Goal: Information Seeking & Learning: Find specific page/section

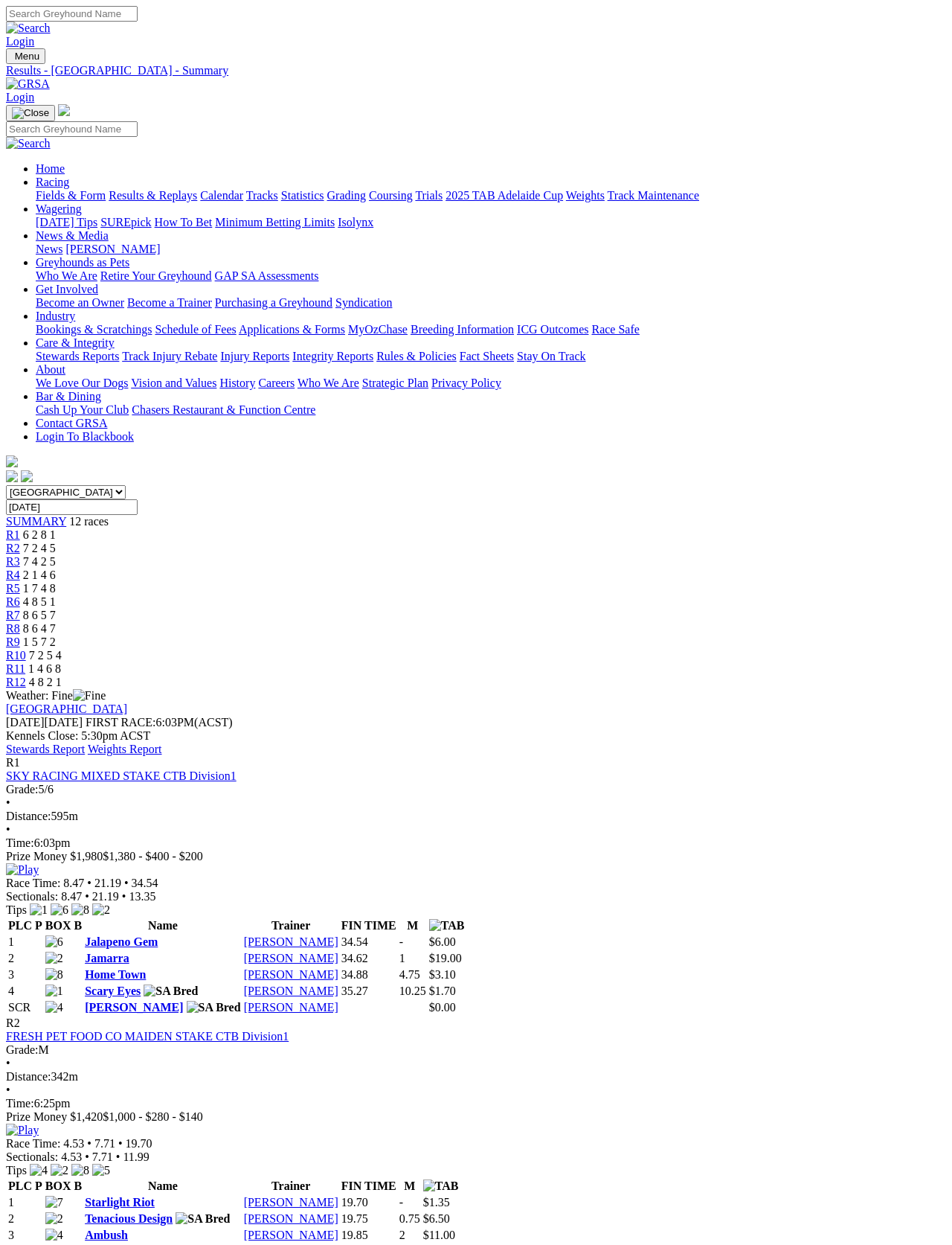
click at [50, 77] on img at bounding box center [28, 83] width 44 height 13
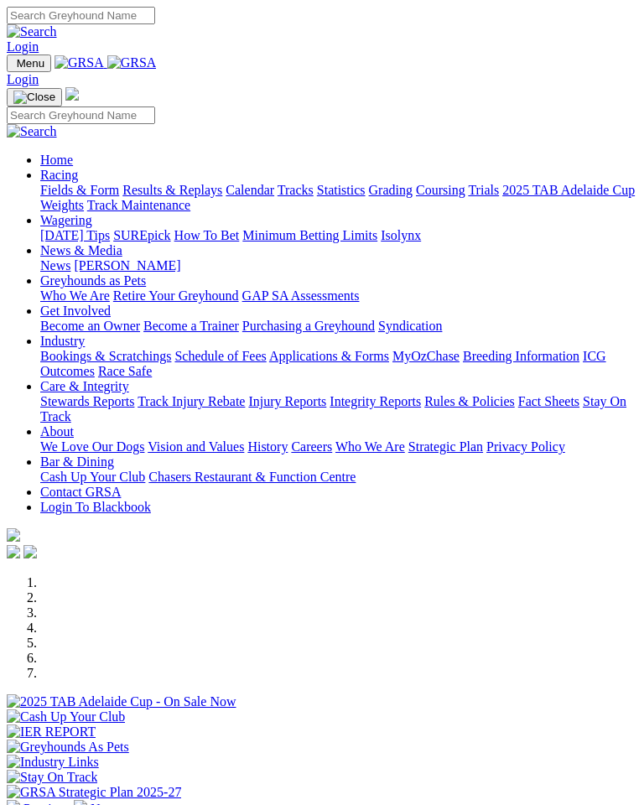
scroll to position [272, 0]
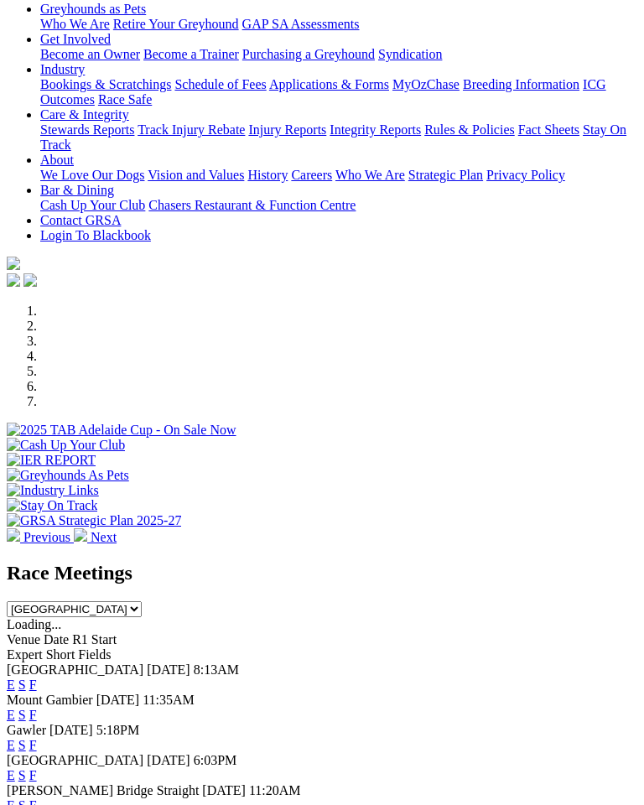
select select "QLD"
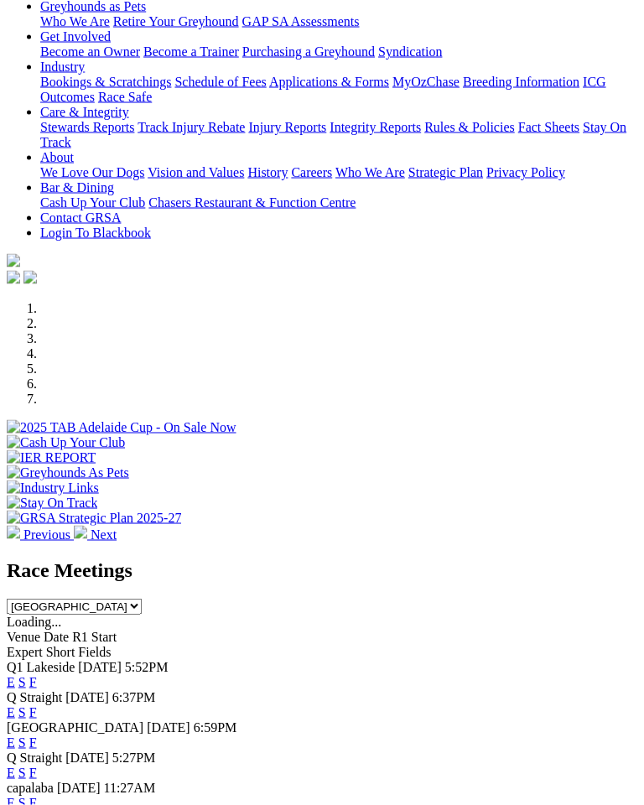
scroll to position [276, 0]
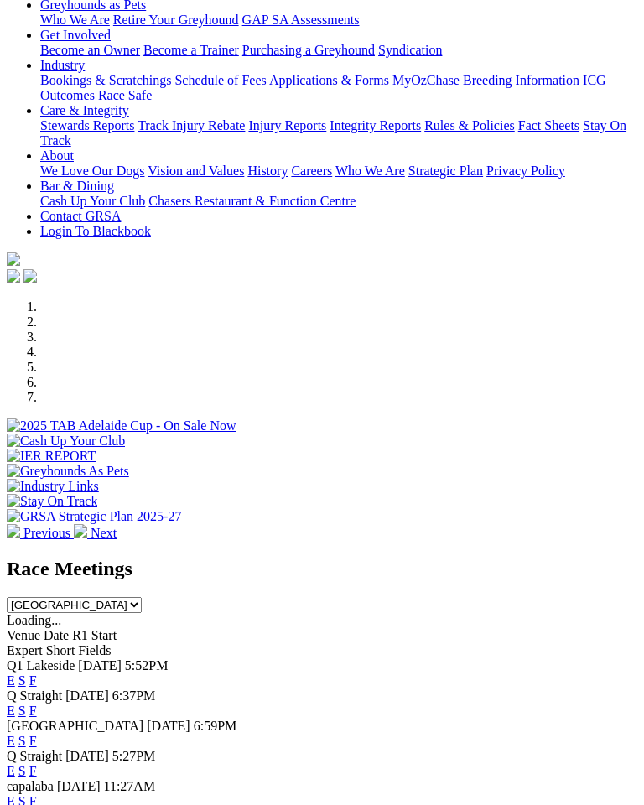
click at [147, 659] on span "5:52PM" at bounding box center [147, 666] width 44 height 14
click at [78, 659] on span "[DATE]" at bounding box center [100, 666] width 44 height 14
click at [41, 659] on div "Q1 Lakeside Today 5:52PM" at bounding box center [322, 666] width 631 height 15
click at [37, 674] on link "F" at bounding box center [33, 681] width 8 height 14
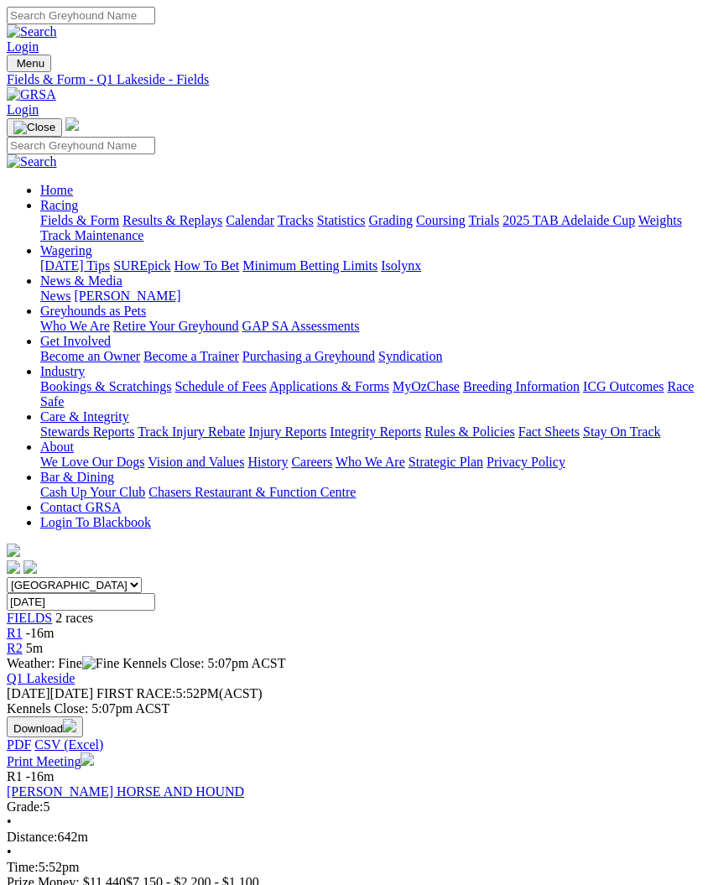
click at [388, 72] on div "Fields & Form - Q1 Lakeside - Fields" at bounding box center [354, 79] width 695 height 15
click at [13, 67] on img "Toggle navigation" at bounding box center [13, 67] width 0 height 0
click at [119, 221] on link "Fields & Form" at bounding box center [79, 220] width 79 height 14
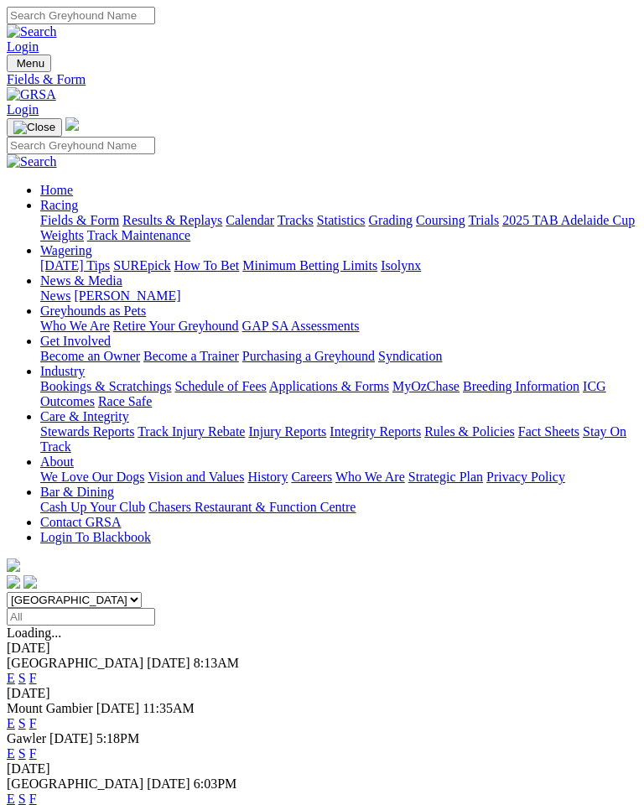
click at [142, 592] on select "[GEOGRAPHIC_DATA] [GEOGRAPHIC_DATA] [GEOGRAPHIC_DATA] [GEOGRAPHIC_DATA] [GEOGRA…" at bounding box center [74, 600] width 135 height 16
select select "QLD"
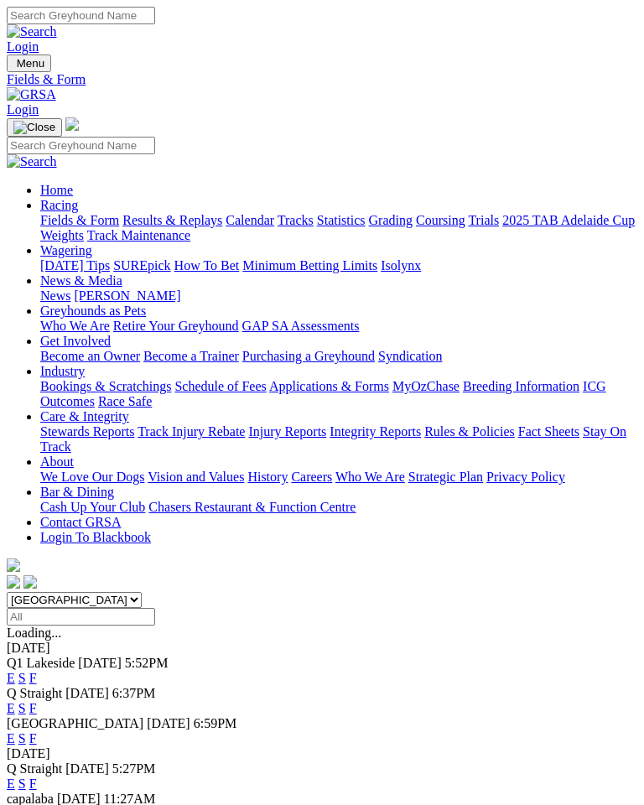
click at [37, 701] on link "F" at bounding box center [33, 708] width 8 height 14
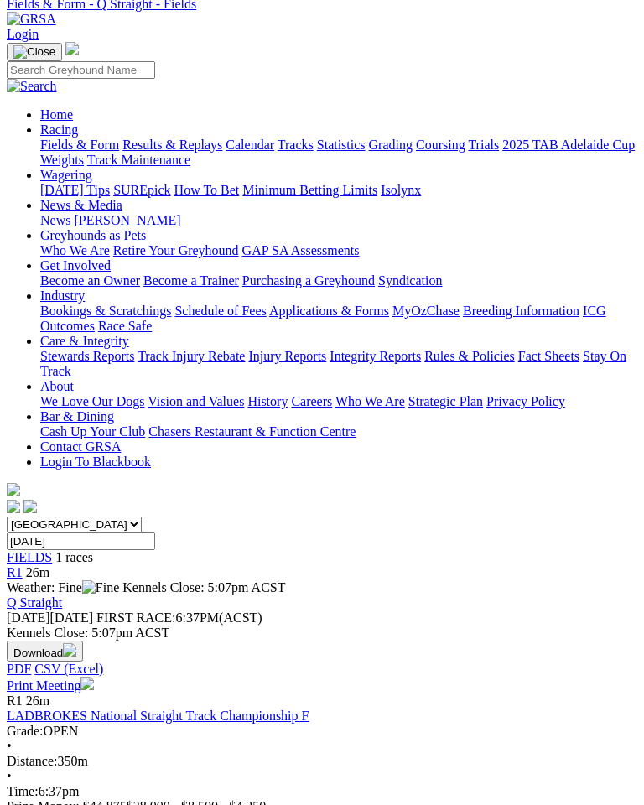
scroll to position [69, 0]
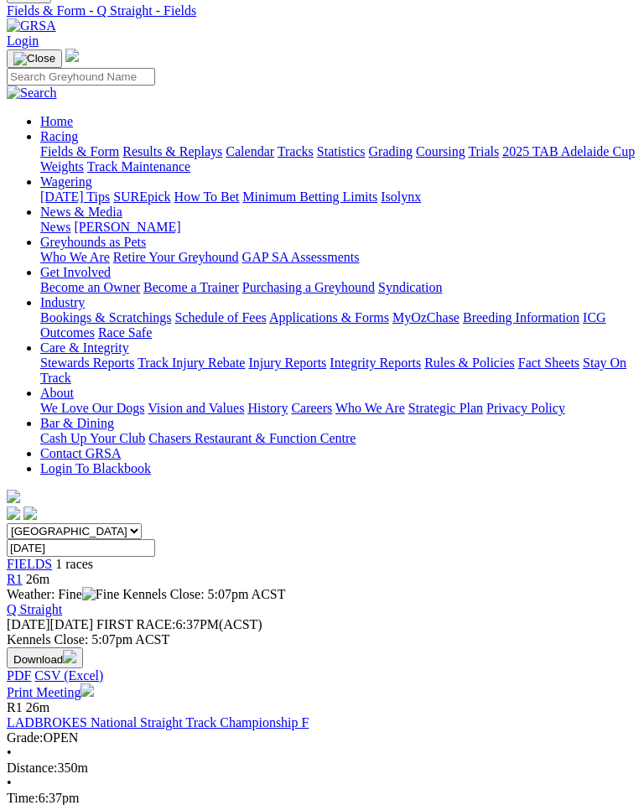
click at [91, 524] on select "South Australia New South Wales Northern Territory Queensland Tasmania Victoria…" at bounding box center [74, 532] width 135 height 16
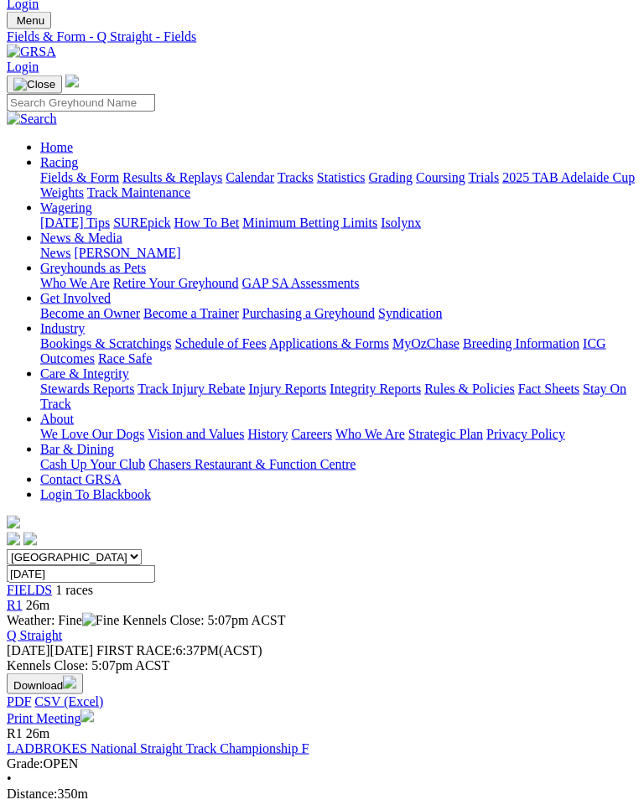
scroll to position [0, 0]
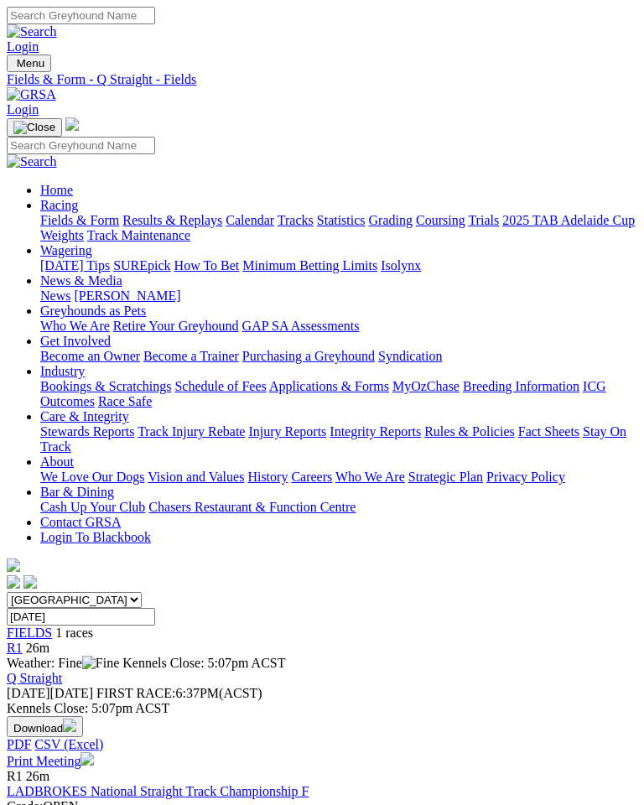
click at [142, 592] on select "South Australia New South Wales Northern Territory Queensland Tasmania Victoria…" at bounding box center [74, 600] width 135 height 16
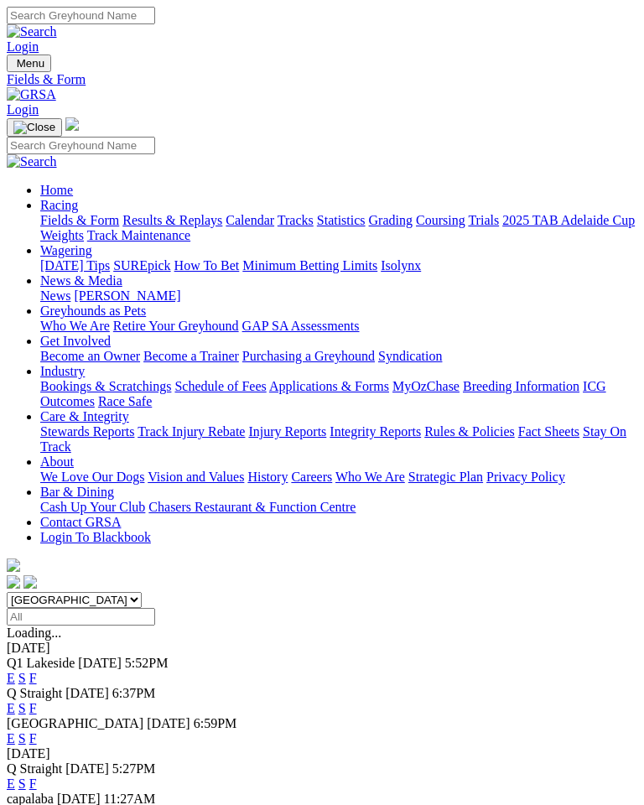
click at [37, 701] on link "F" at bounding box center [33, 708] width 8 height 14
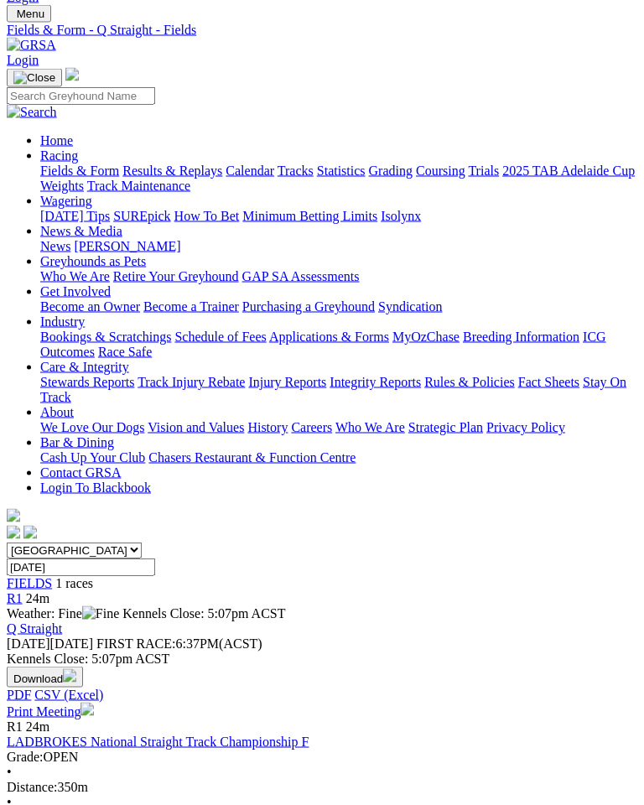
scroll to position [50, 0]
click at [55, 576] on span "1 races" at bounding box center [74, 583] width 38 height 14
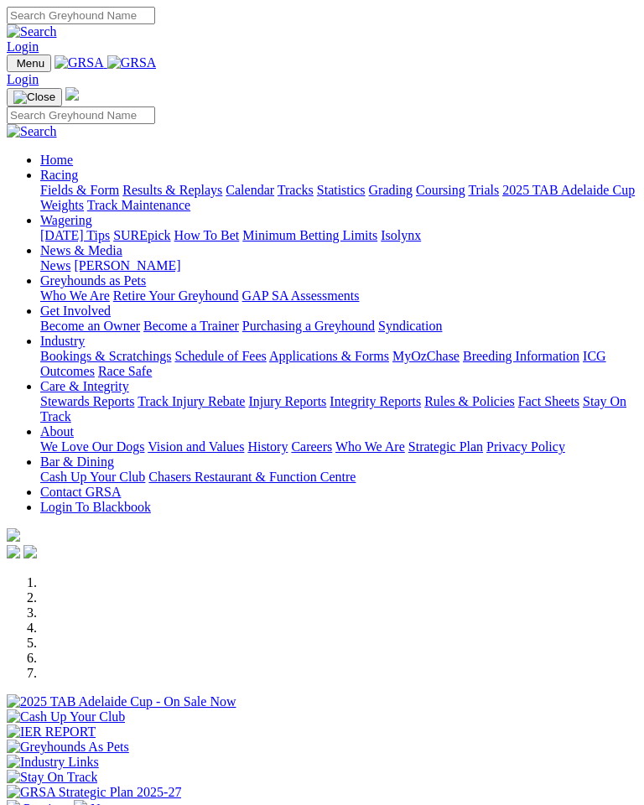
select select "QLD"
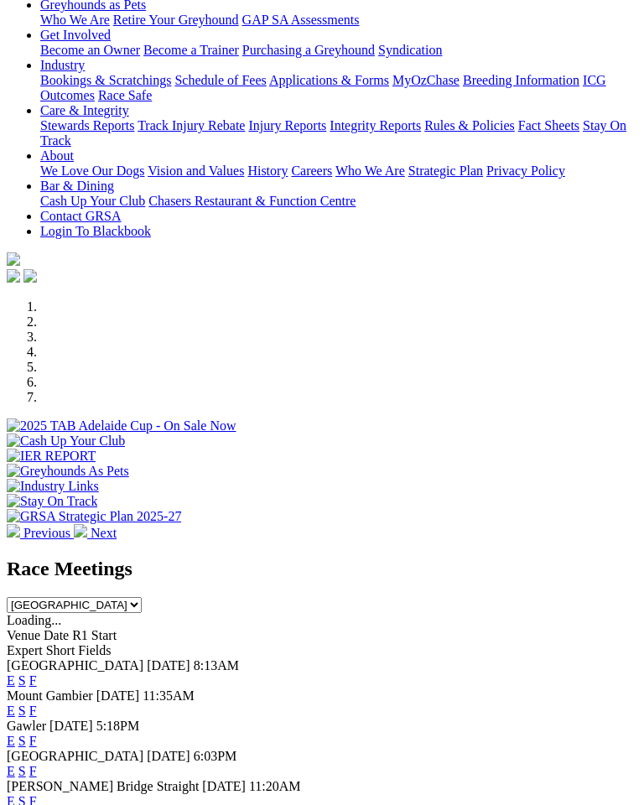
click at [142, 597] on select "South Australia New South Wales Northern Territory Queensland Tasmania Victoria…" at bounding box center [74, 605] width 135 height 16
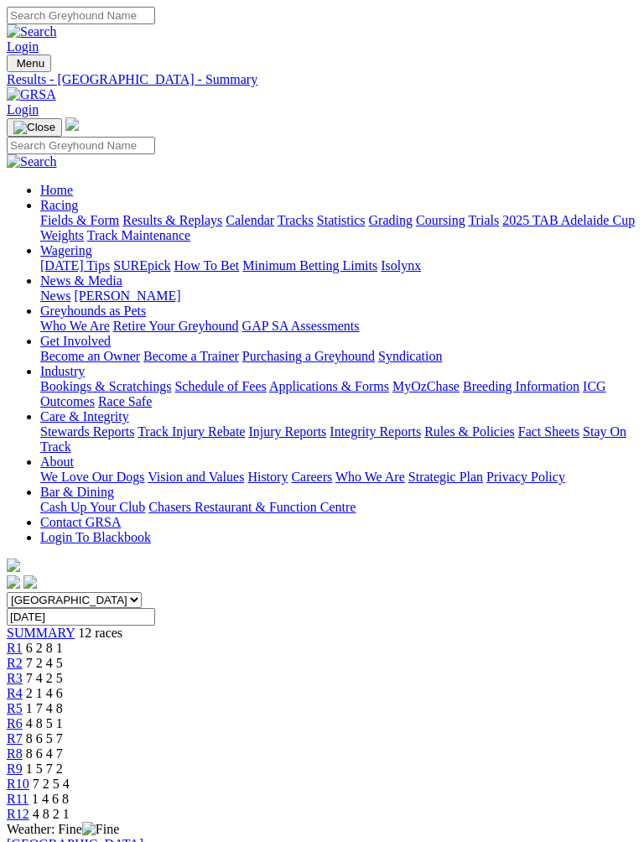
click at [13, 67] on img "Toggle navigation" at bounding box center [13, 67] width 0 height 0
click at [119, 227] on link "Fields & Form" at bounding box center [79, 220] width 79 height 14
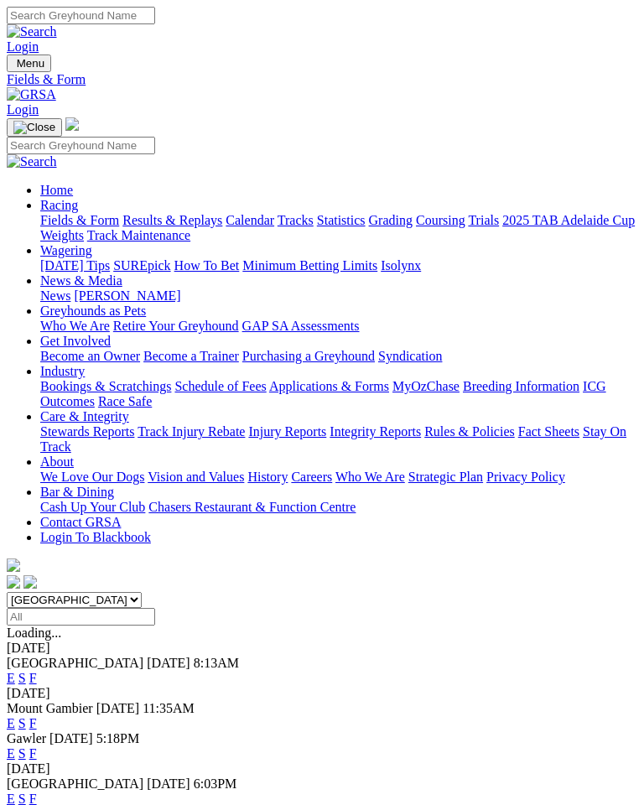
click at [142, 592] on select "[GEOGRAPHIC_DATA] [GEOGRAPHIC_DATA] [GEOGRAPHIC_DATA] [GEOGRAPHIC_DATA] [GEOGRA…" at bounding box center [74, 600] width 135 height 16
select select "QLD"
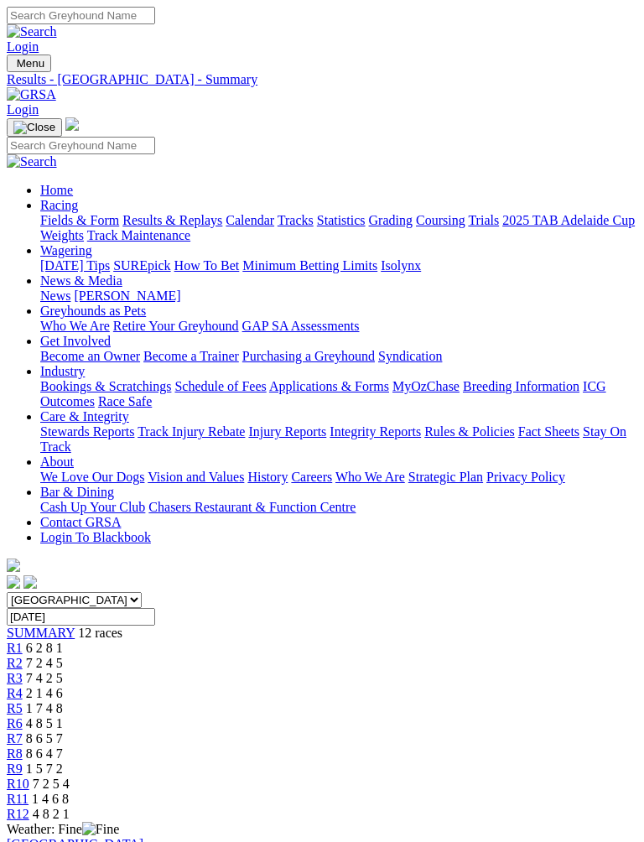
scroll to position [18, 0]
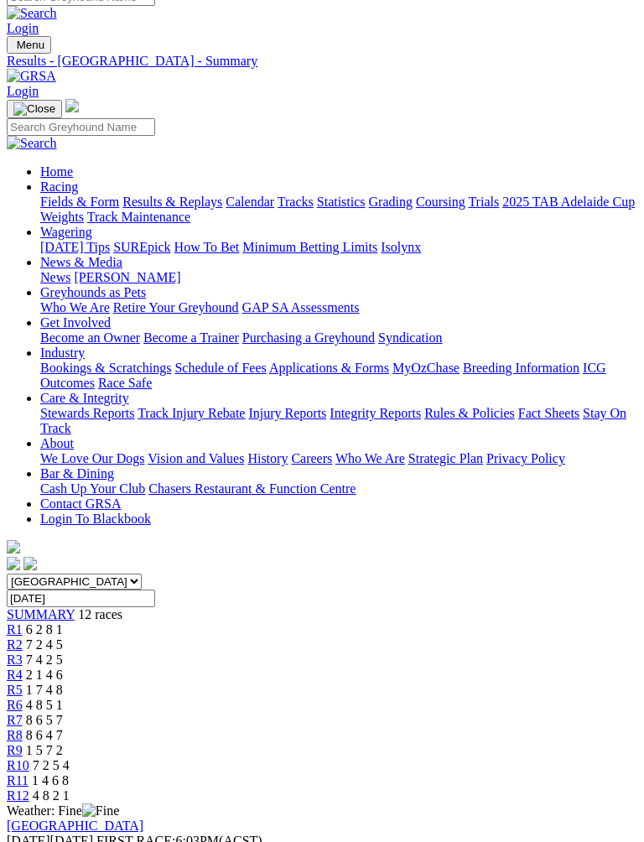
click at [142, 574] on select "South Australia New South Wales Northern Territory Queensland Tasmania Victoria…" at bounding box center [74, 582] width 135 height 16
select select "QLD"
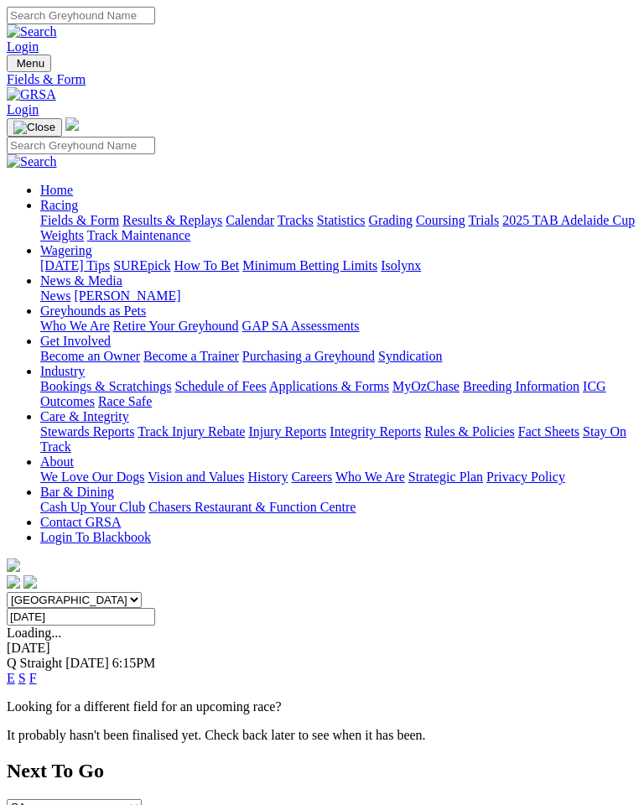
click at [155, 608] on input "[DATE]" at bounding box center [81, 617] width 149 height 18
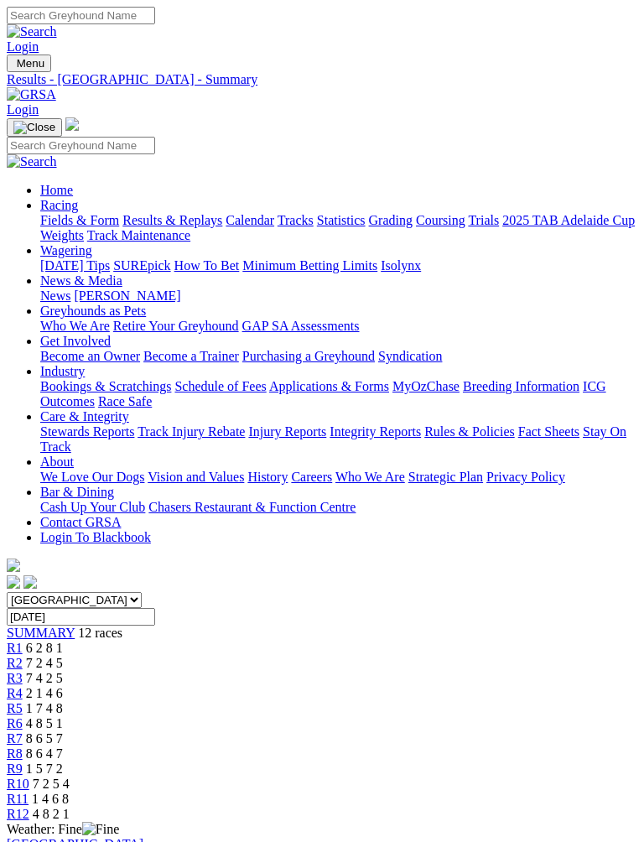
select select "QLD"
click at [13, 67] on img "Toggle navigation" at bounding box center [13, 67] width 0 height 0
click at [79, 117] on img at bounding box center [71, 123] width 13 height 13
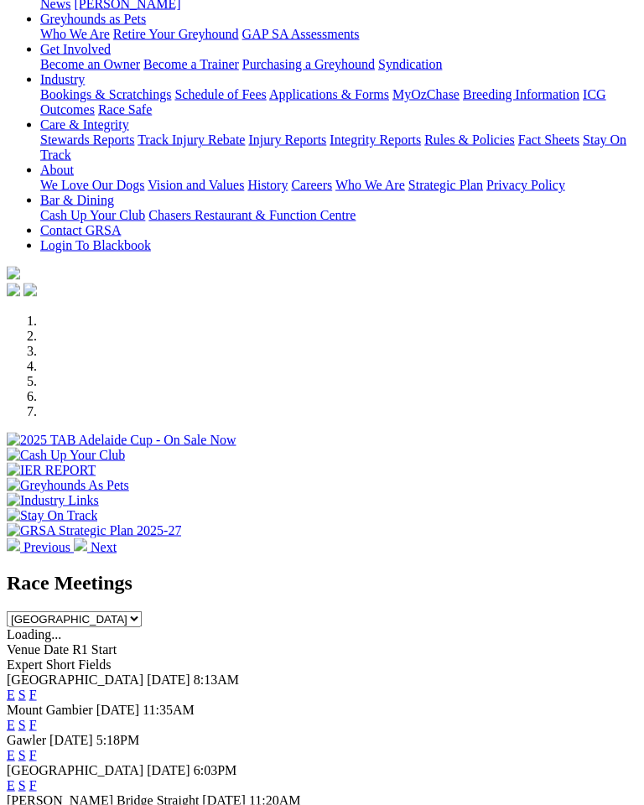
scroll to position [266, 0]
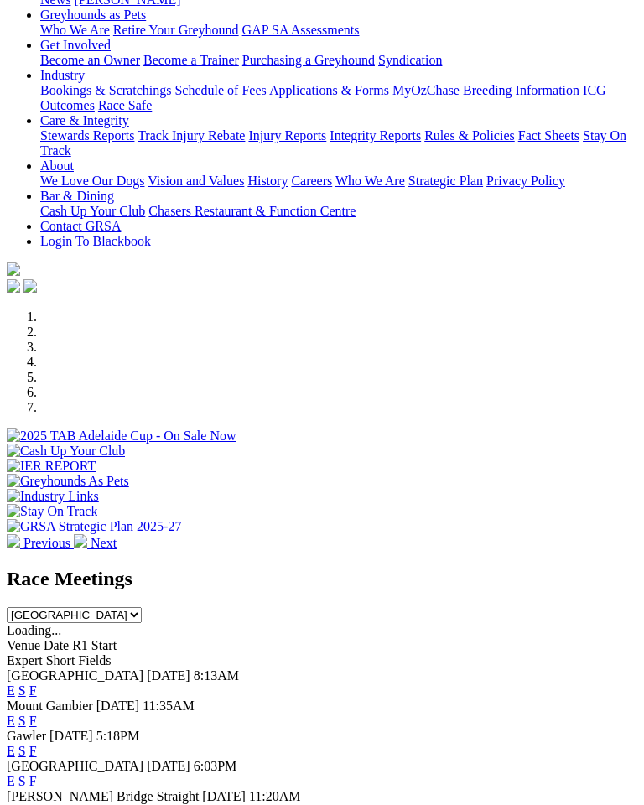
click at [142, 607] on select "South Australia New South Wales Northern Territory Queensland Tasmania Victoria…" at bounding box center [74, 615] width 135 height 16
select select "QLD"
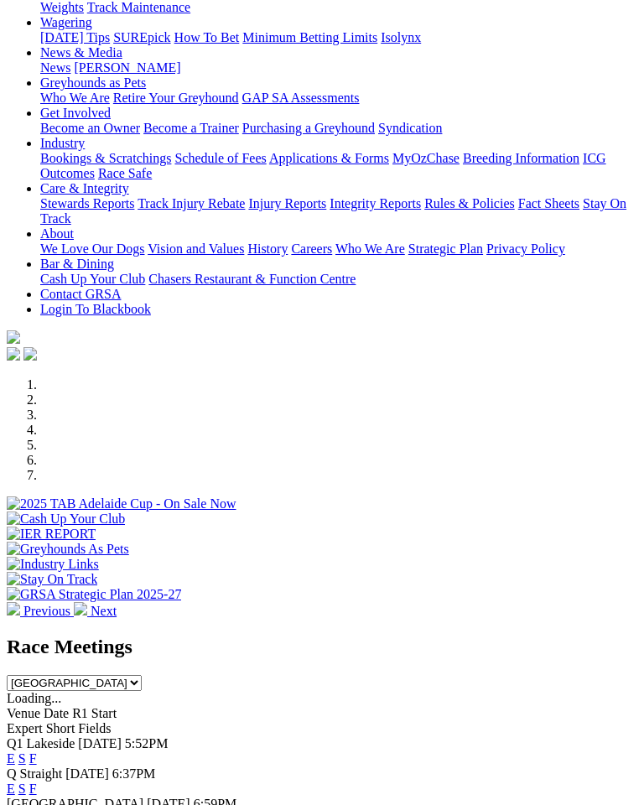
scroll to position [221, 0]
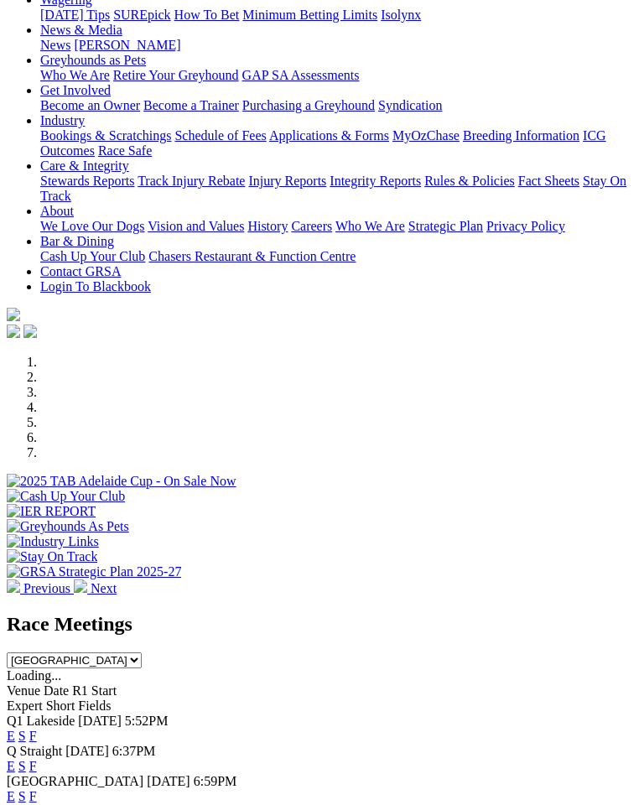
select select "QLD"
click at [37, 790] on link "F" at bounding box center [33, 797] width 8 height 14
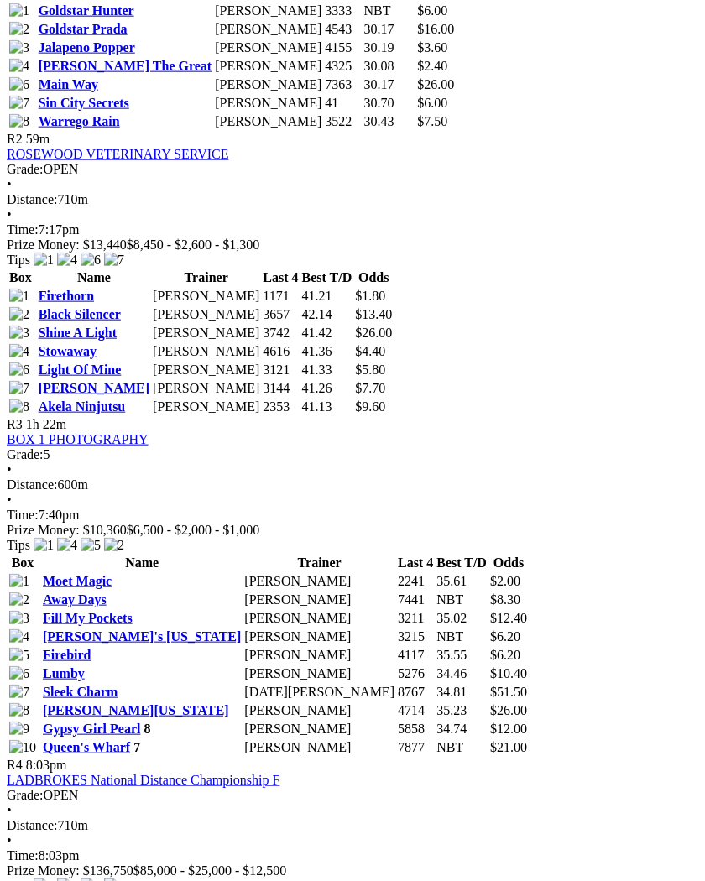
scroll to position [1029, 0]
